Goal: Communication & Community: Participate in discussion

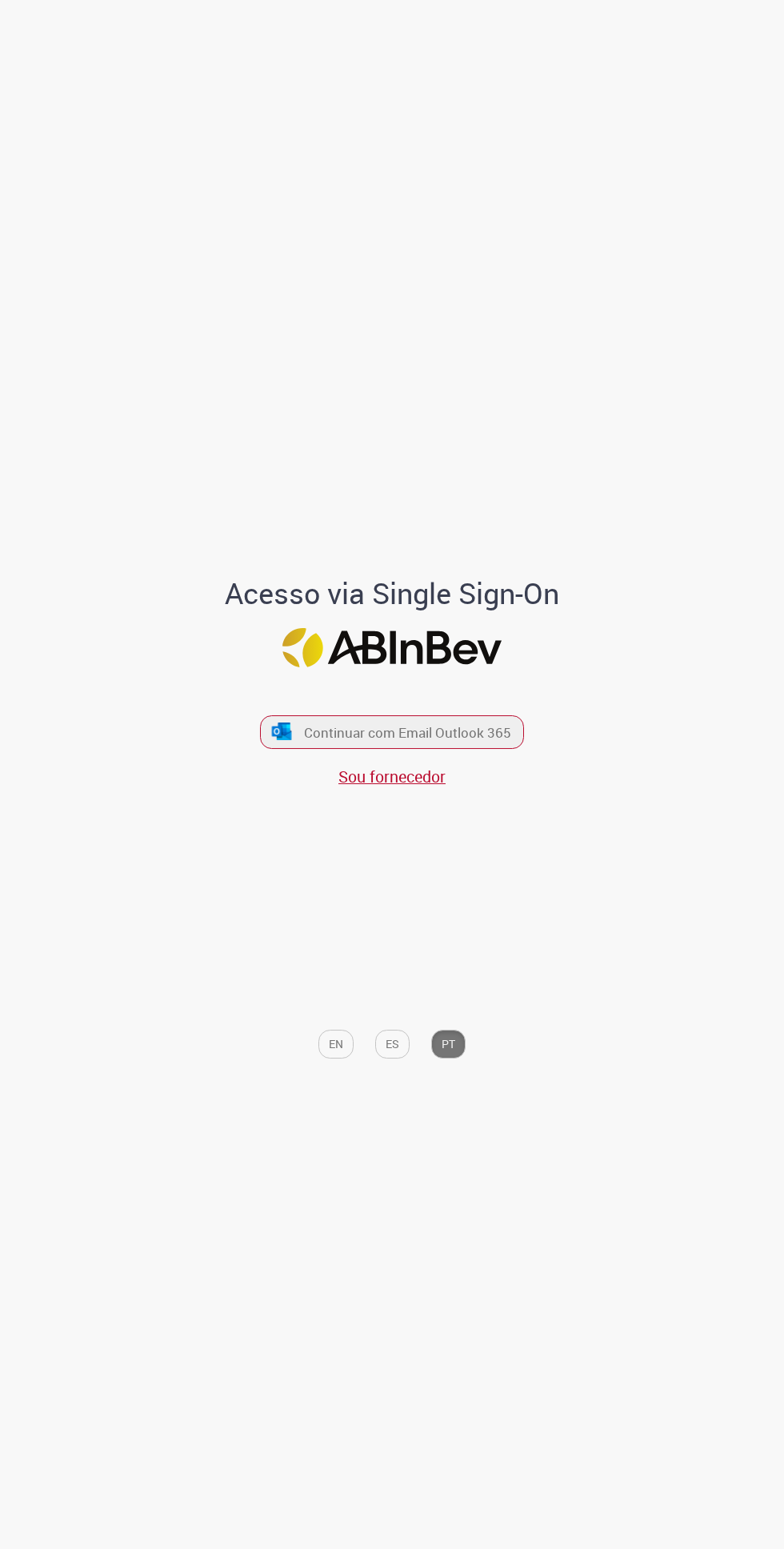
click at [460, 741] on font "Continuar com Email Outlook 365" at bounding box center [407, 732] width 207 height 18
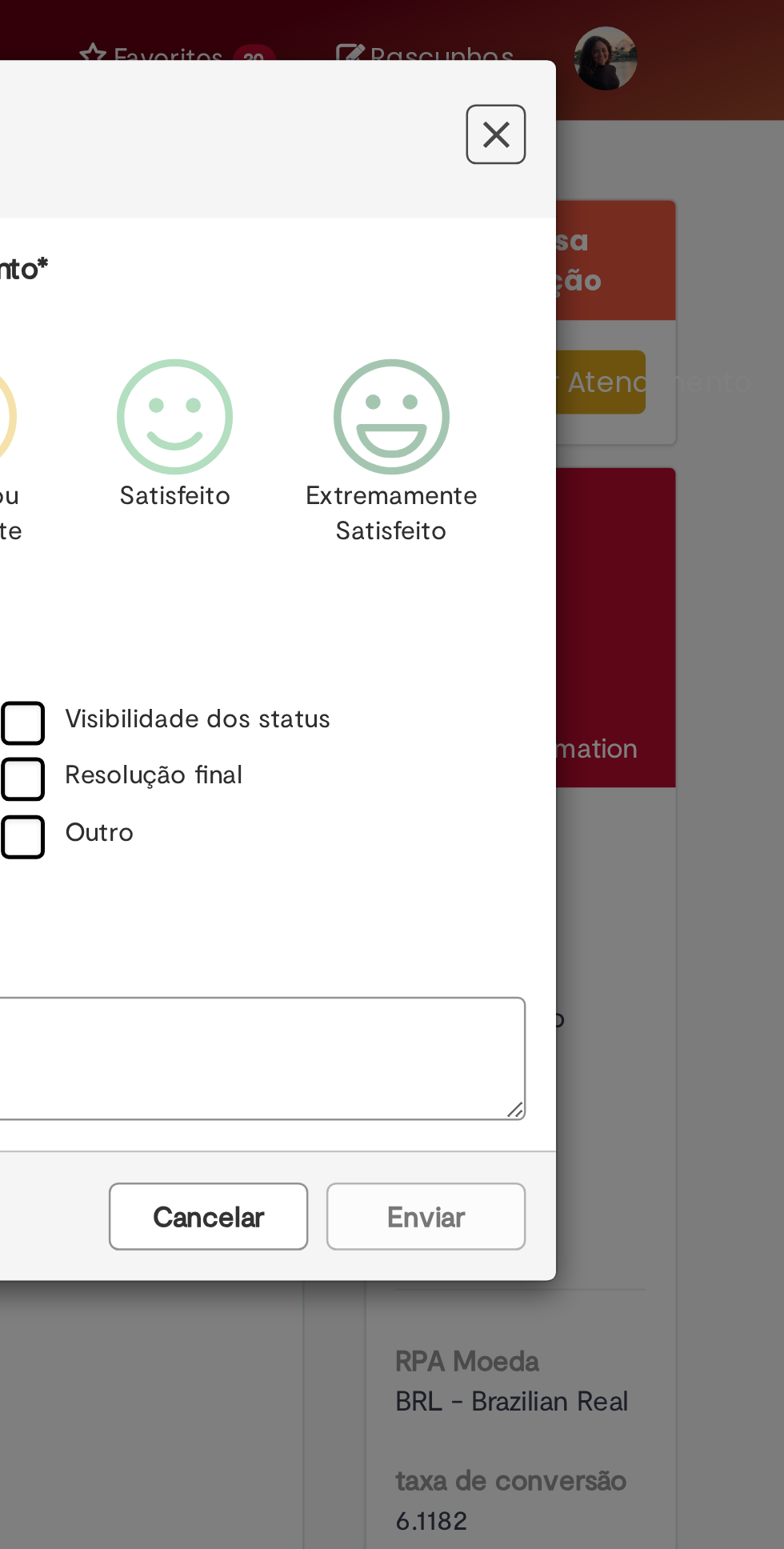
click at [613, 57] on button "Feedback" at bounding box center [607, 55] width 24 height 24
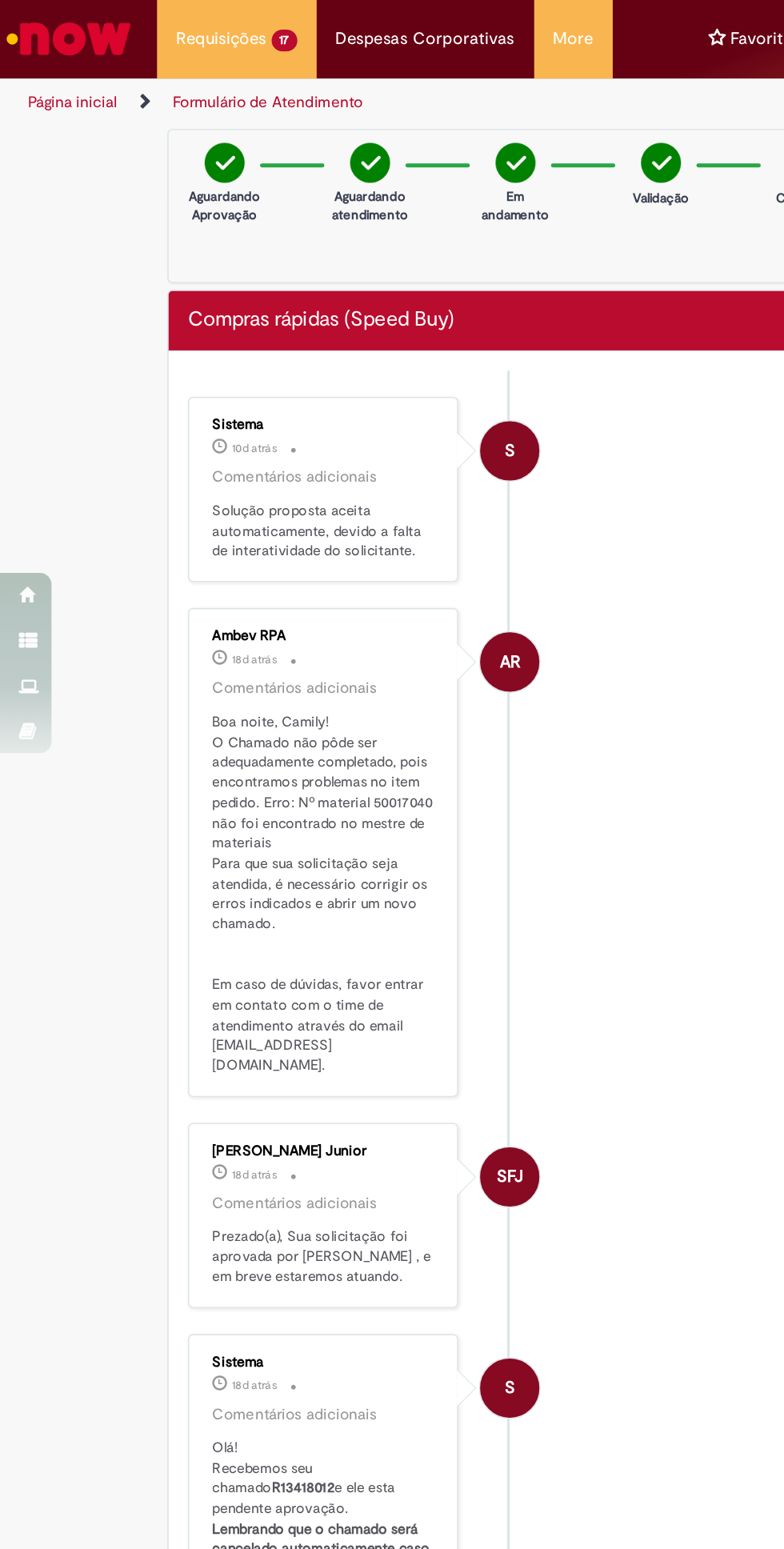
click at [195, 803] on ul "S Sistema 10d atrás 10 dias atrás Comentários adicionais Solução proposta aceit…" at bounding box center [317, 830] width 401 height 1200
click at [162, 35] on li "Requisições 17 Exibir Todas as Solicitações Solicitação de numerário 4d atrás 4…" at bounding box center [147, 23] width 99 height 48
click at [0, 0] on span "Documentos com Bloqueio R" at bounding box center [0, 0] width 0 height 0
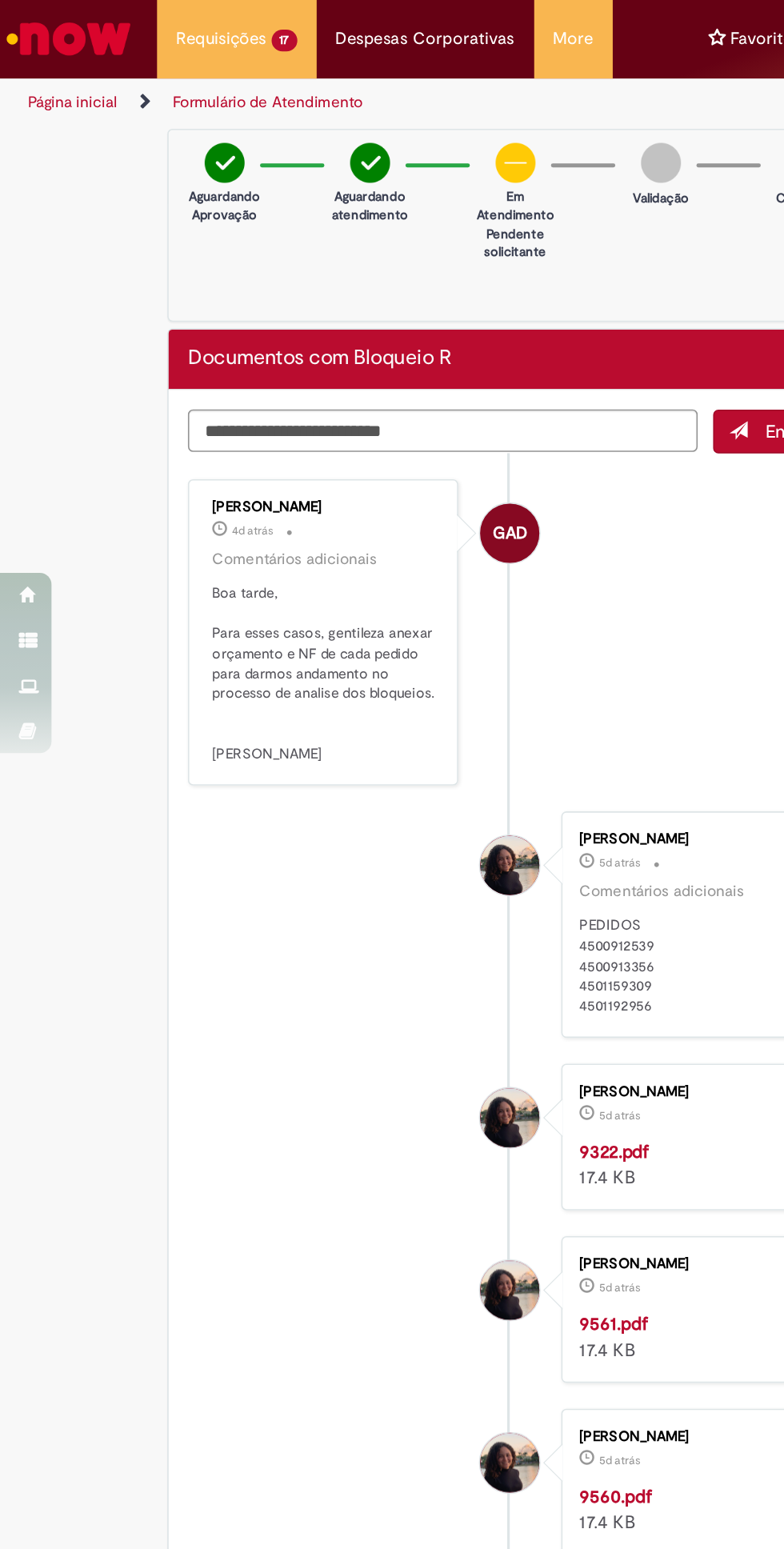
click at [0, 0] on span "5d atrás 5 dias atrás R13451645" at bounding box center [0, 0] width 0 height 0
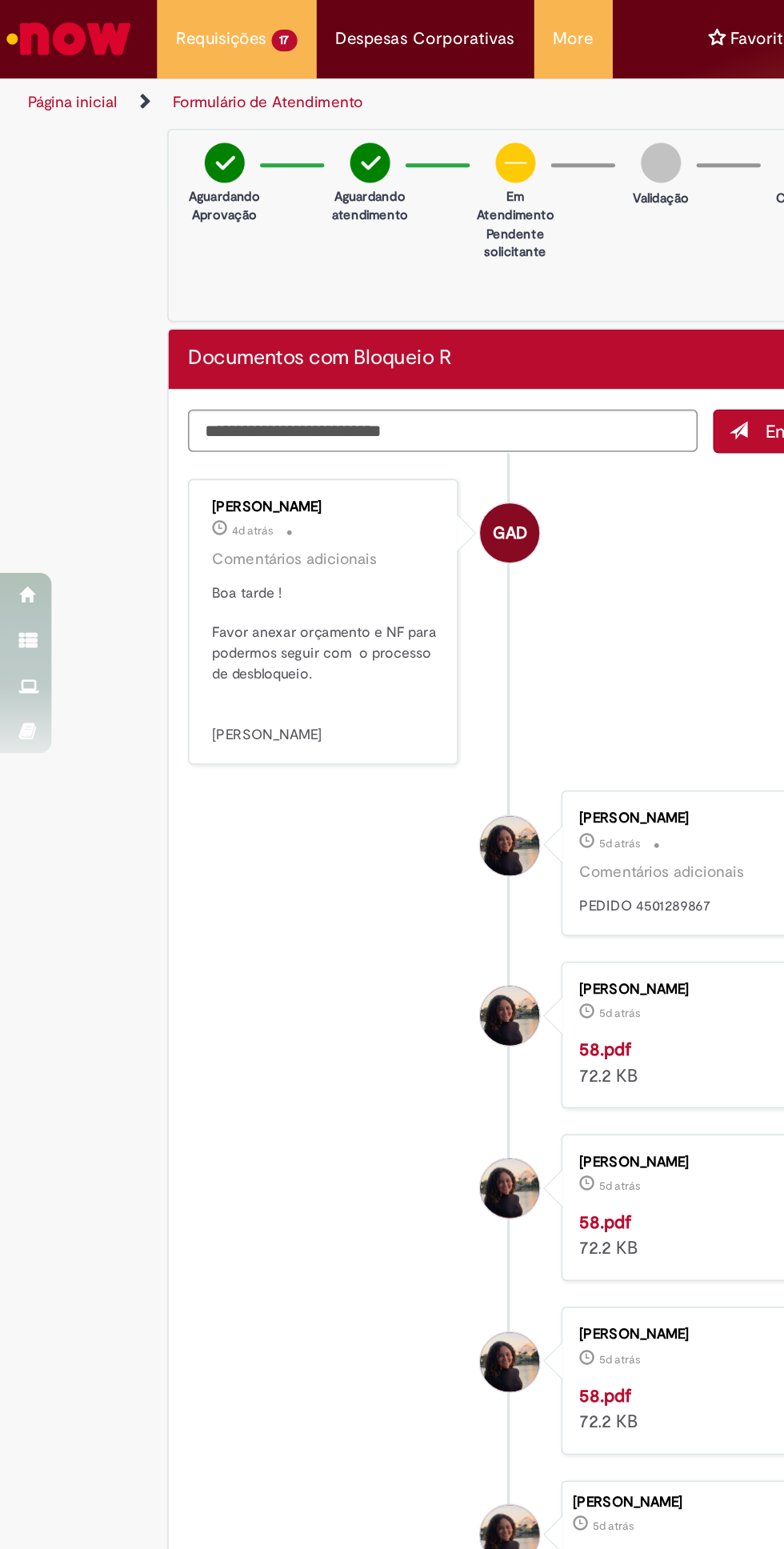
click at [0, 0] on span "5d atrás" at bounding box center [0, 0] width 0 height 0
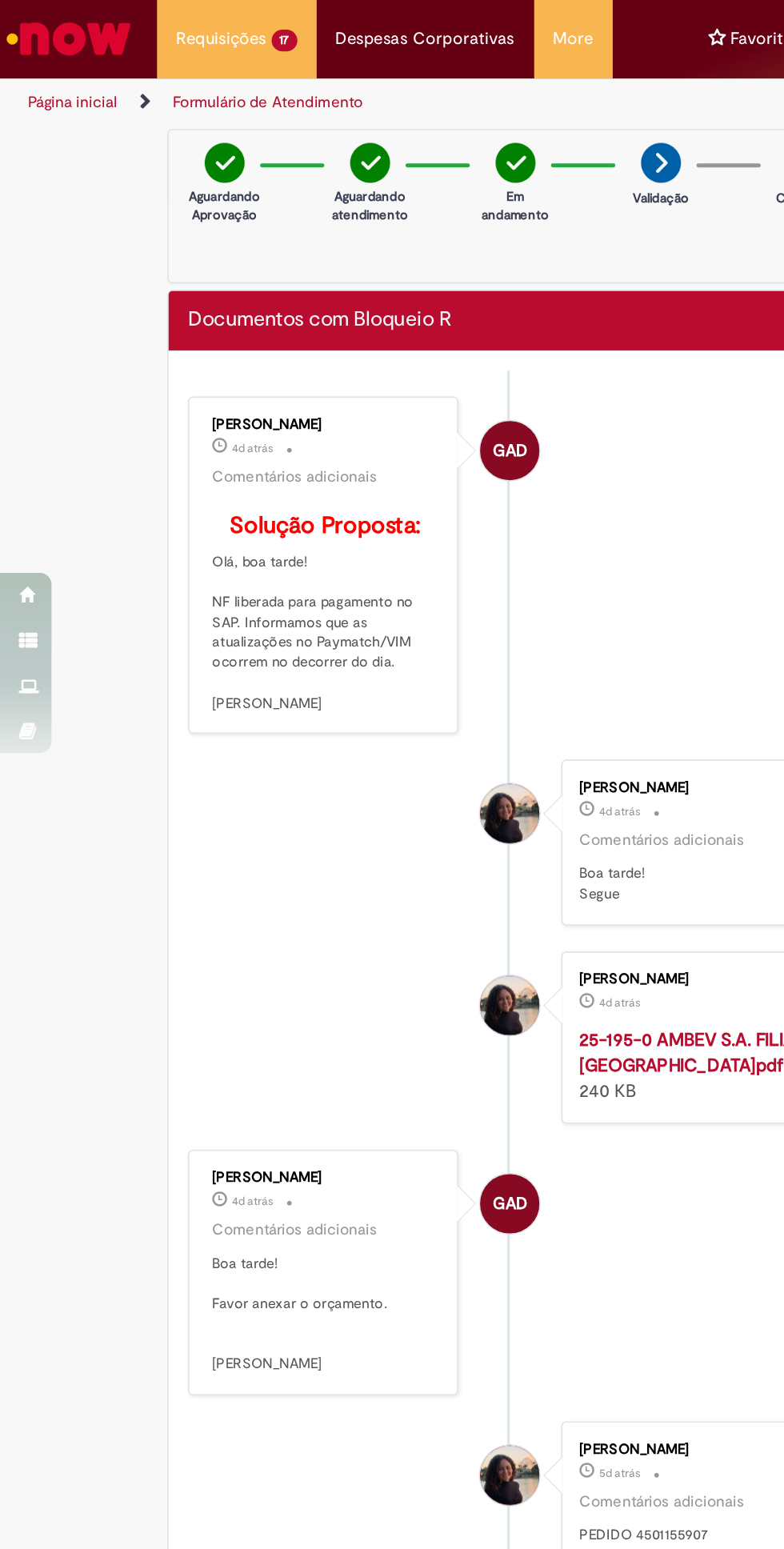
click at [376, 374] on li "GAD Gabriela Alves De Souza 4d atrás 4 dias atrás Comentários adicionais Soluçã…" at bounding box center [317, 352] width 401 height 211
click at [160, 44] on li "Requisições 17 Exibir Todas as Solicitações Solicitação de numerário 4d atrás 4…" at bounding box center [147, 23] width 99 height 48
click at [0, 0] on span "Documentos com Bloqueio R" at bounding box center [0, 0] width 0 height 0
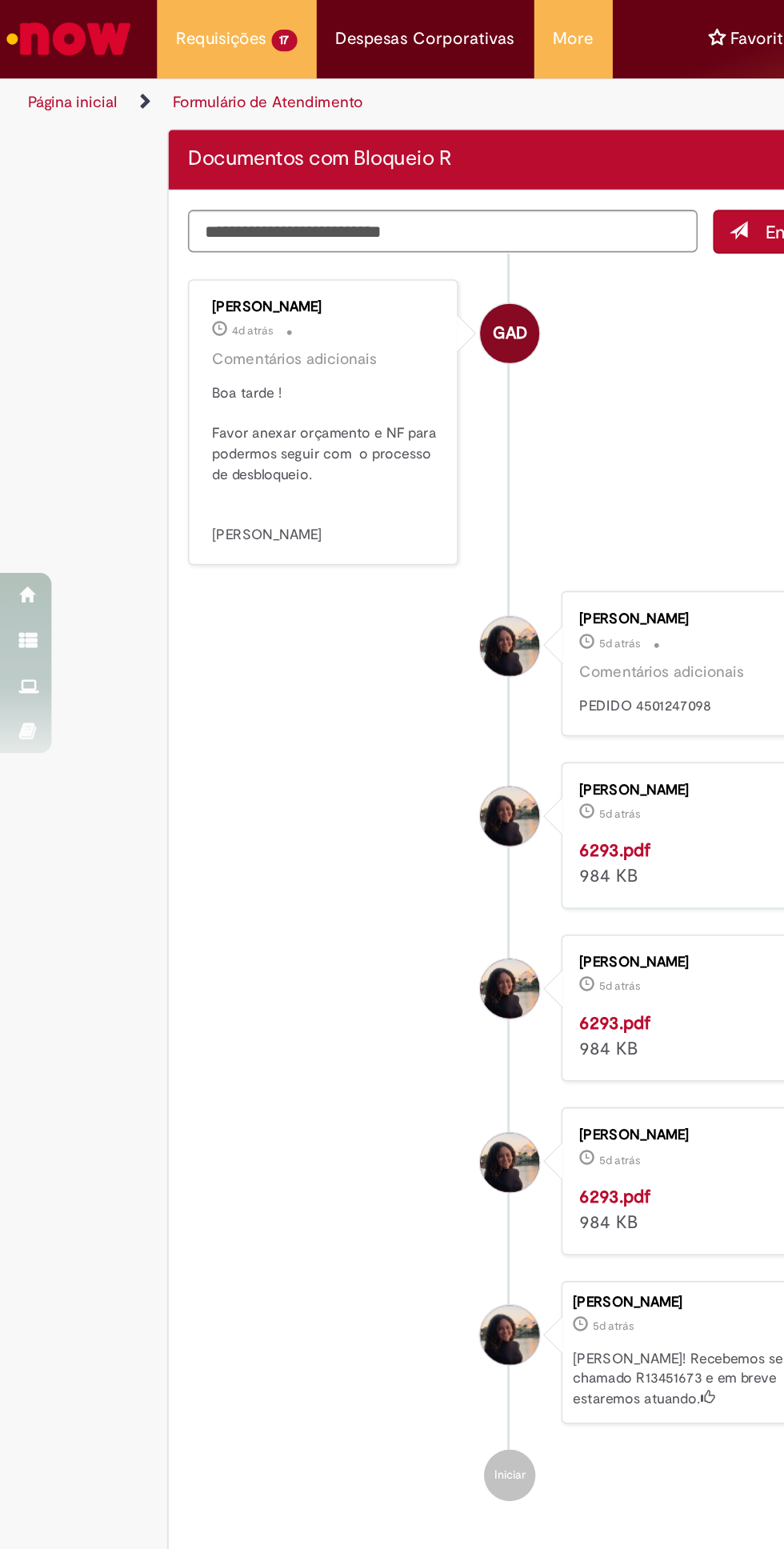
click at [417, 265] on li "GAD Gabriela Alves De Souza 4d atrás 4 dias atrás Comentários adicionais Boa ta…" at bounding box center [317, 263] width 401 height 178
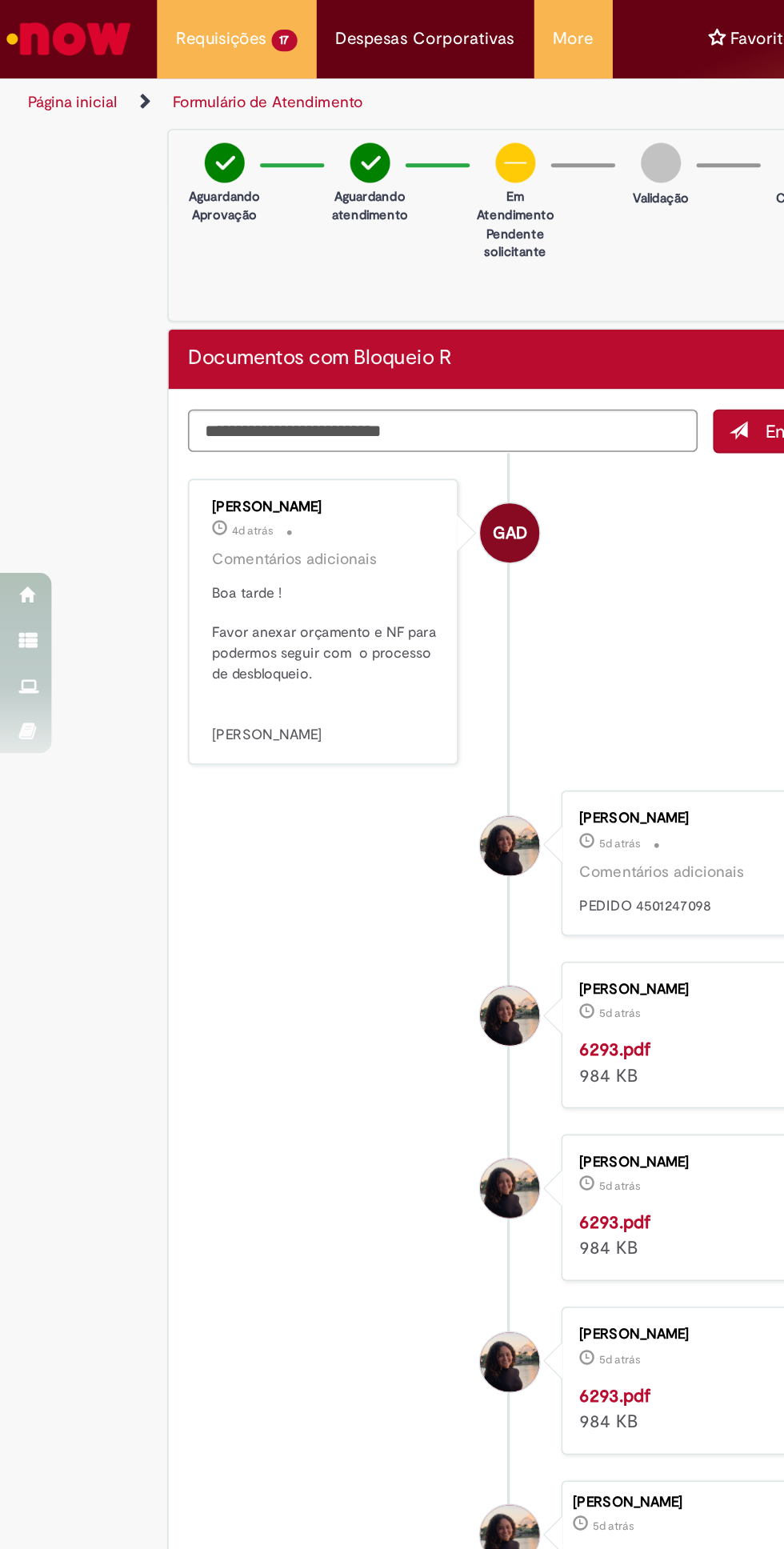
click at [379, 660] on strong "6293.pdf" at bounding box center [382, 652] width 44 height 15
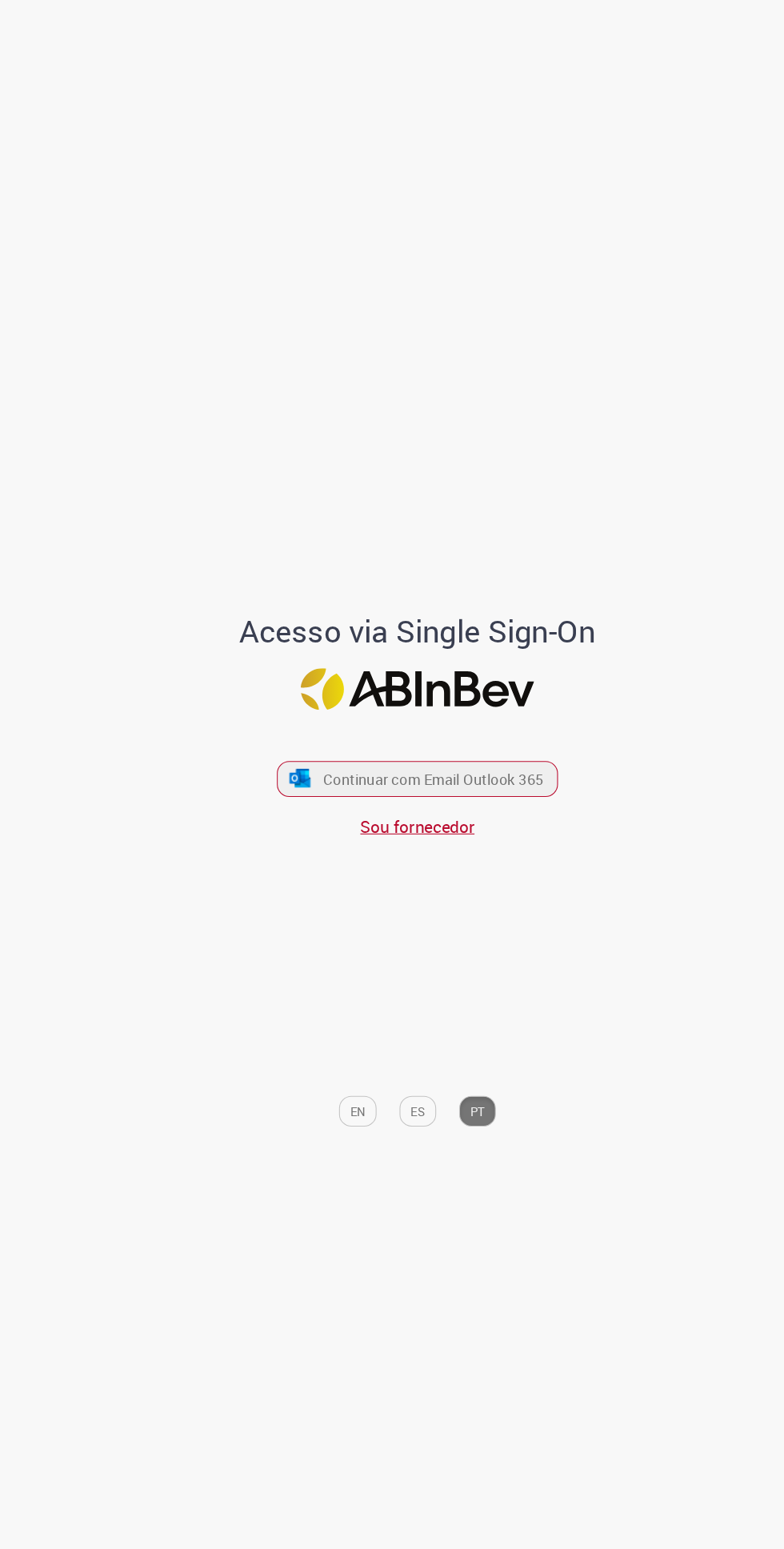
click at [483, 741] on font "Continuar com Email Outlook 365" at bounding box center [407, 732] width 207 height 18
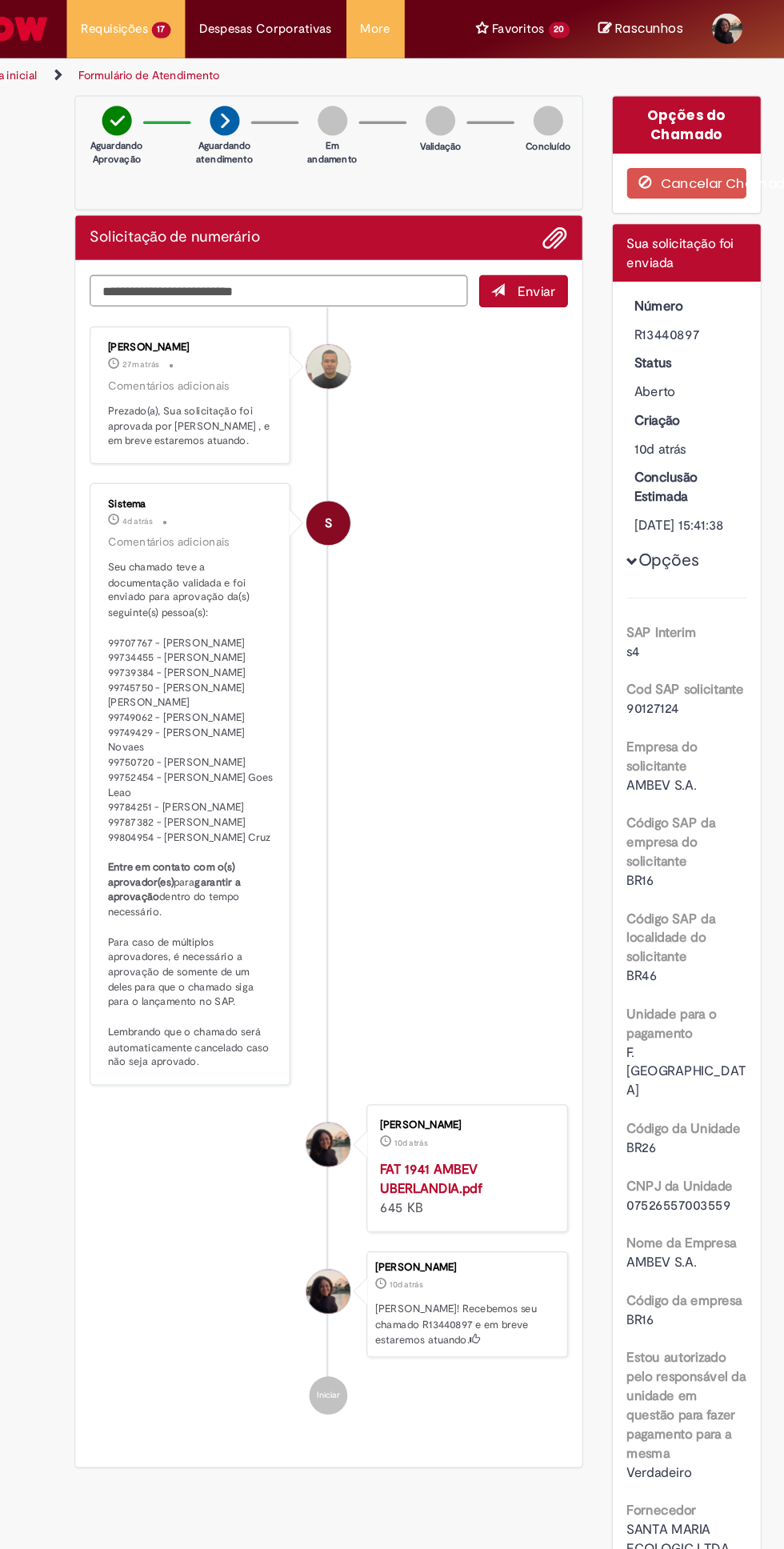
click at [117, 41] on li "Requisições 17 Exibir Todas as Solicitações Solicitação de numerário 4d atrás 4…" at bounding box center [147, 23] width 99 height 48
click at [0, 0] on span "5d atrás 5 dias atrás R13451673" at bounding box center [0, 0] width 0 height 0
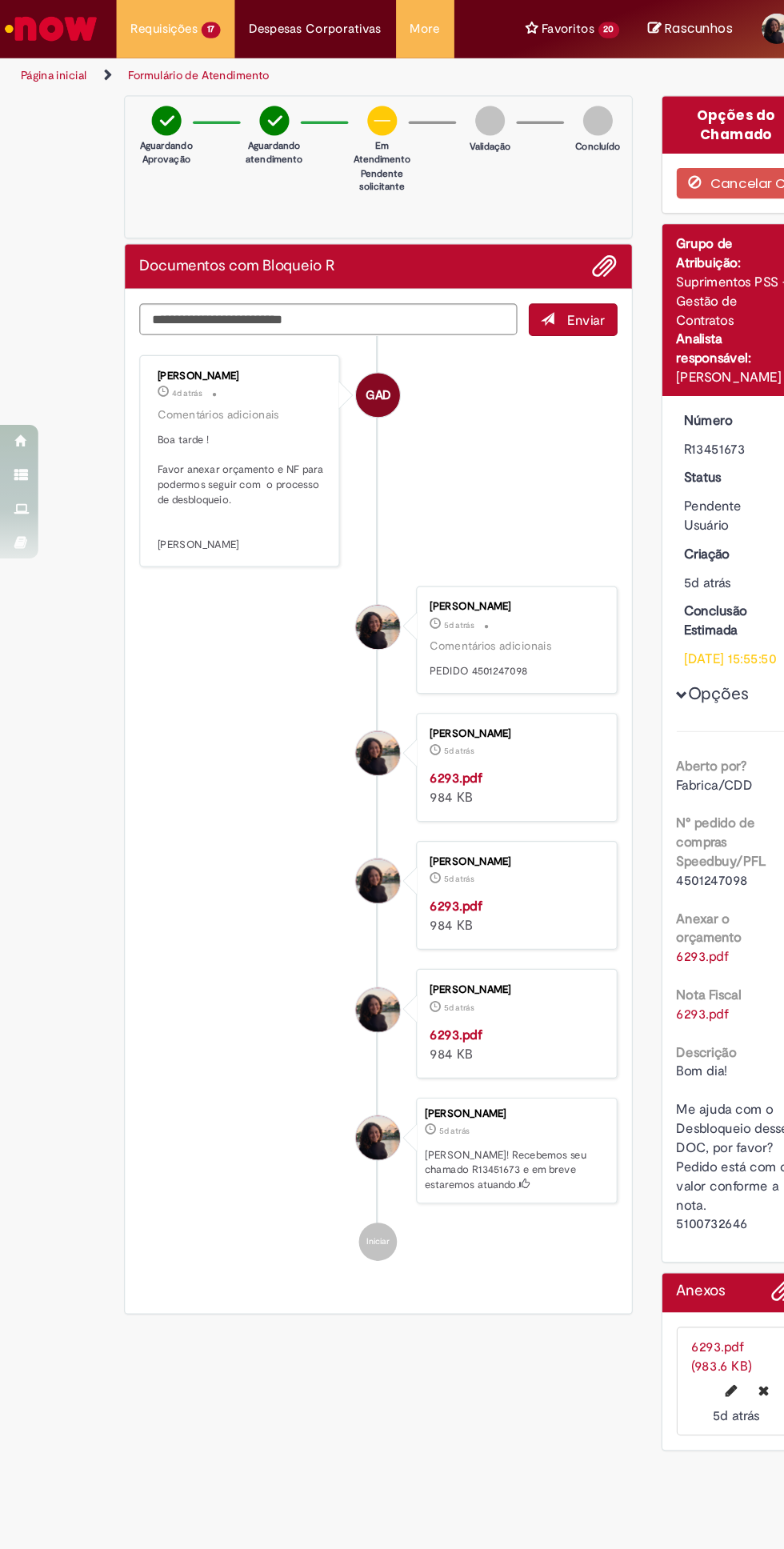
click at [187, 984] on li "[PERSON_NAME] 5d atrás 5 dias atrás [PERSON_NAME]! Recebemos seu chamado R13451…" at bounding box center [317, 964] width 401 height 89
click at [146, 265] on textarea "Digite sua mensagem aqui..." at bounding box center [275, 267] width 317 height 26
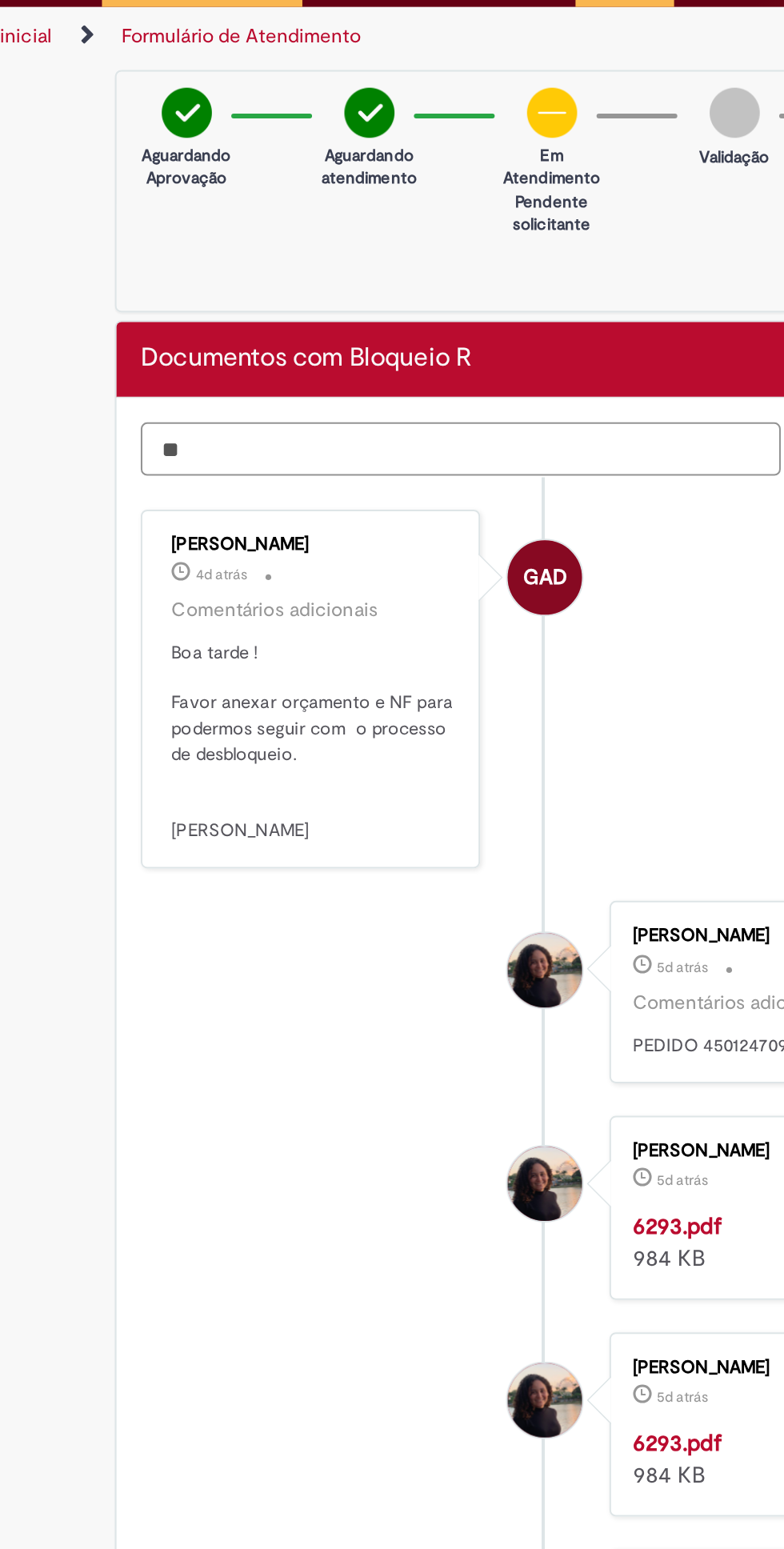
type textarea "*"
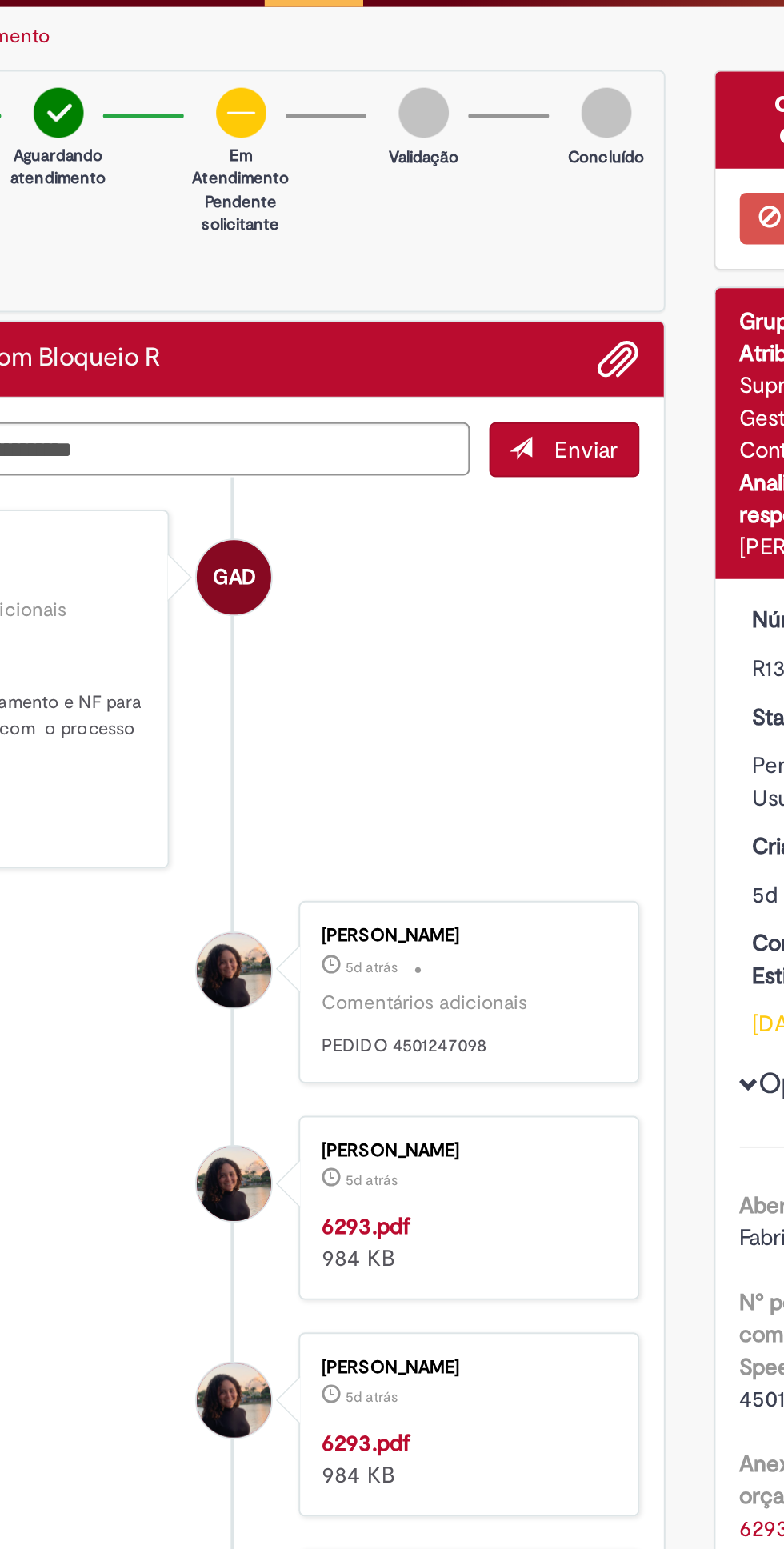
click at [511, 220] on span "Adicionar anexos" at bounding box center [507, 224] width 19 height 19
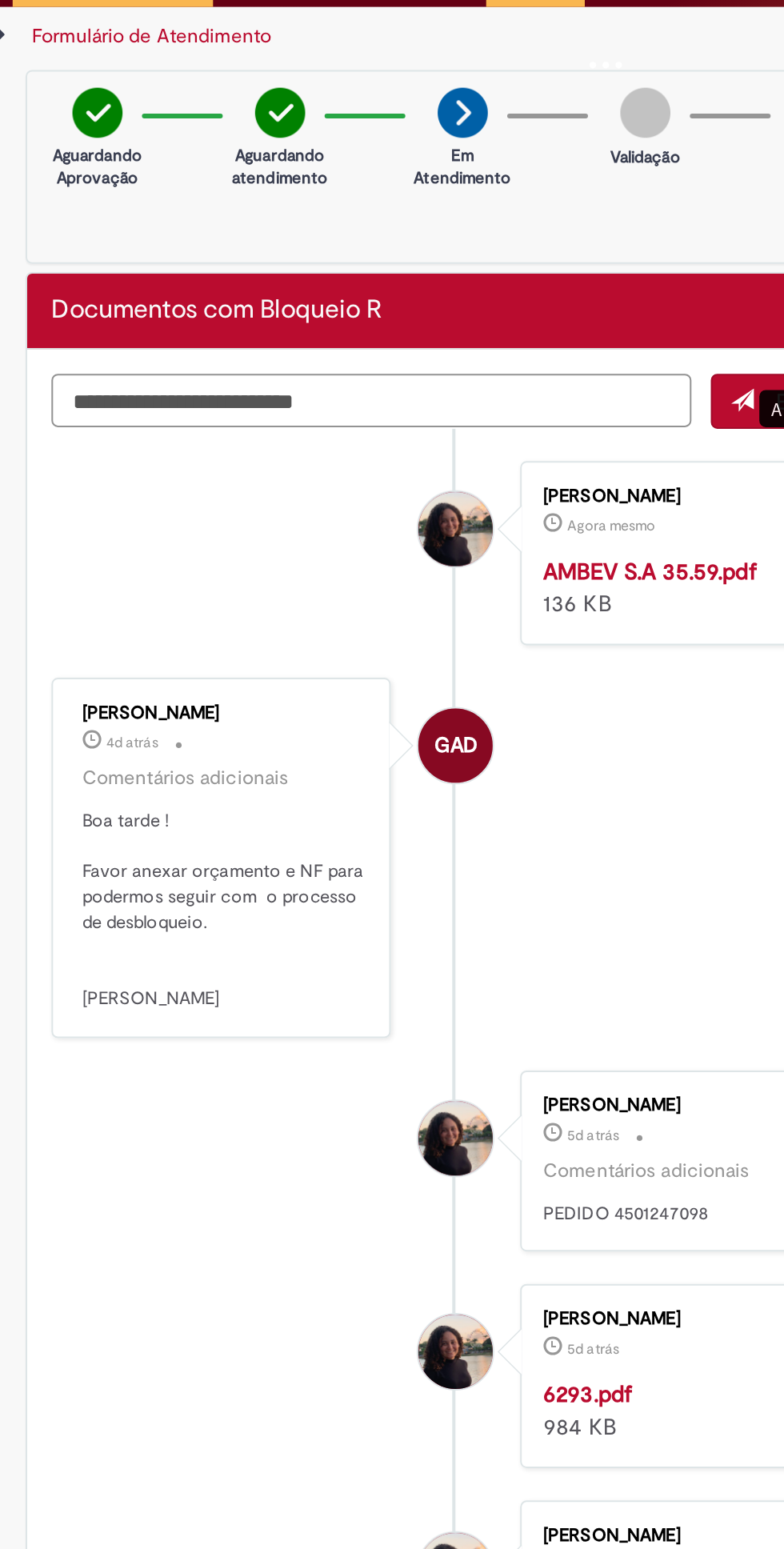
click at [374, 241] on textarea "Digite sua mensagem aqui..." at bounding box center [275, 244] width 317 height 26
type textarea "**********"
click at [463, 242] on span "submit" at bounding box center [459, 243] width 11 height 11
